Goal: Task Accomplishment & Management: Complete application form

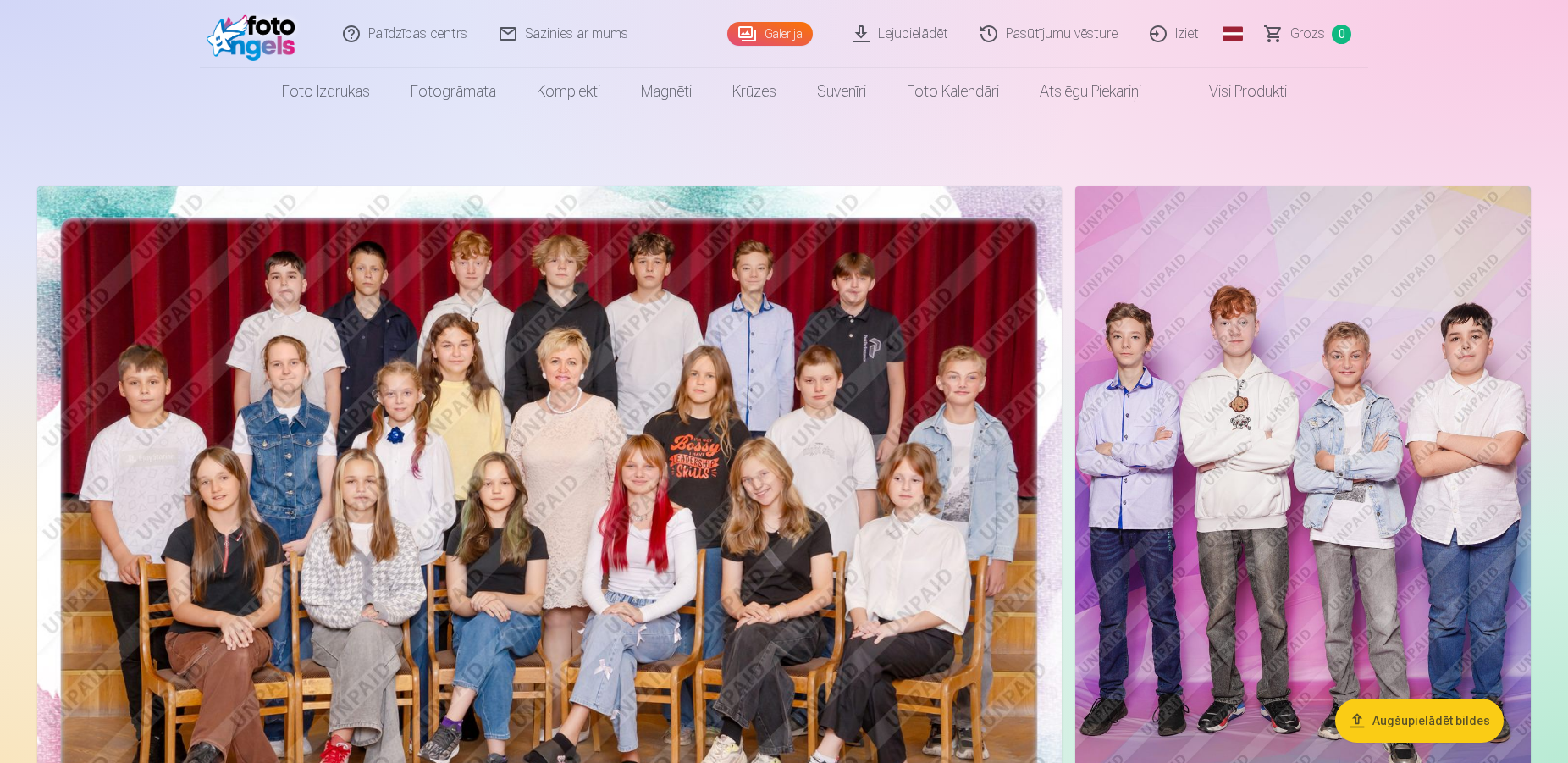
click at [1469, 67] on nav "Foto izdrukas Augstas kvalitātes fotoattēlu izdrukas 210 gsm papīrs, piesātināt…" at bounding box center [784, 91] width 1568 height 48
click at [1185, 34] on link "Iziet" at bounding box center [1175, 33] width 81 height 67
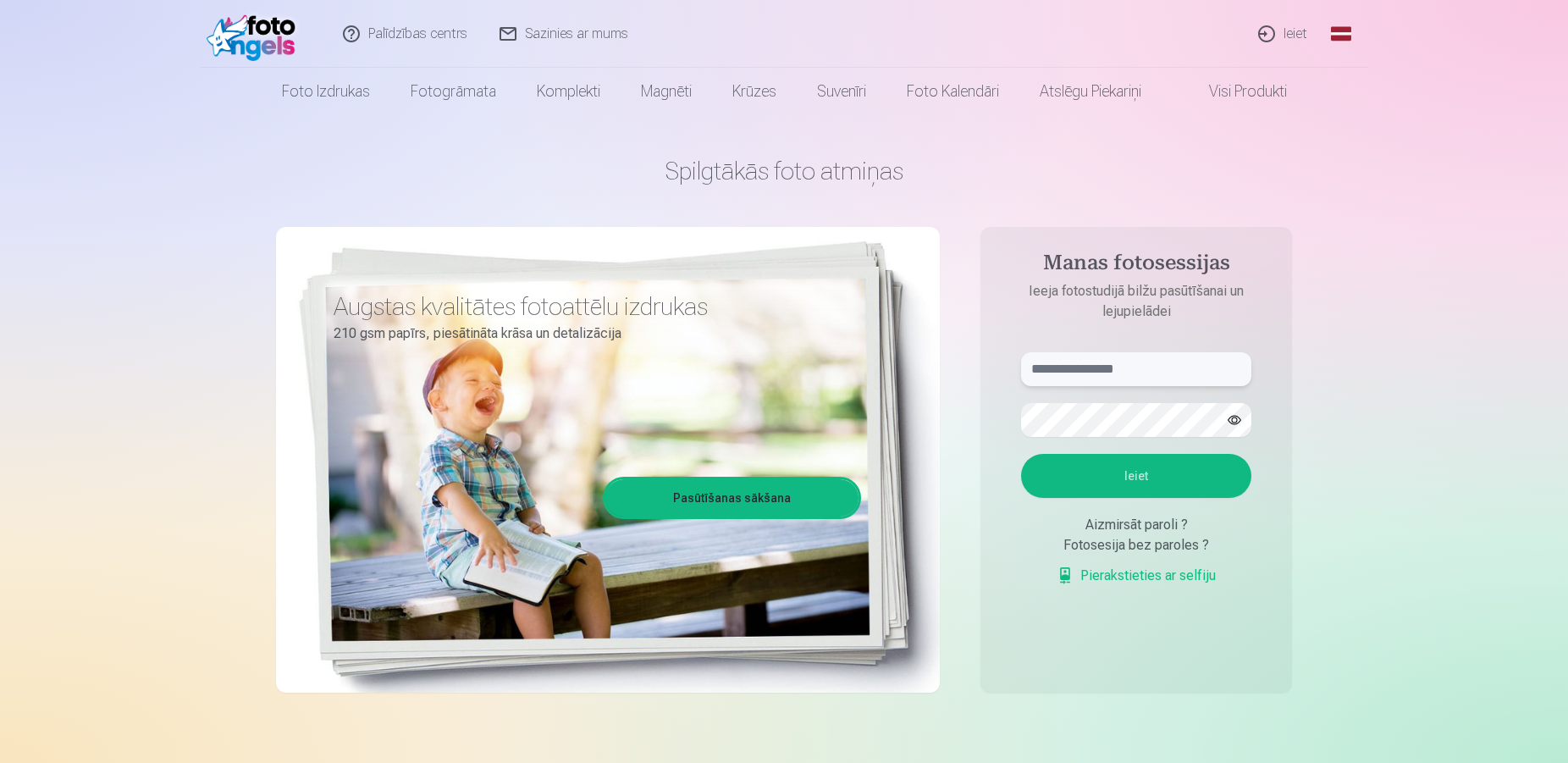
click at [1109, 364] on input "text" at bounding box center [1136, 369] width 231 height 34
type input "**********"
click at [1238, 421] on button "button" at bounding box center [1234, 419] width 32 height 32
click at [1204, 458] on button "Ieiet" at bounding box center [1136, 476] width 231 height 44
